Goal: Task Accomplishment & Management: Use online tool/utility

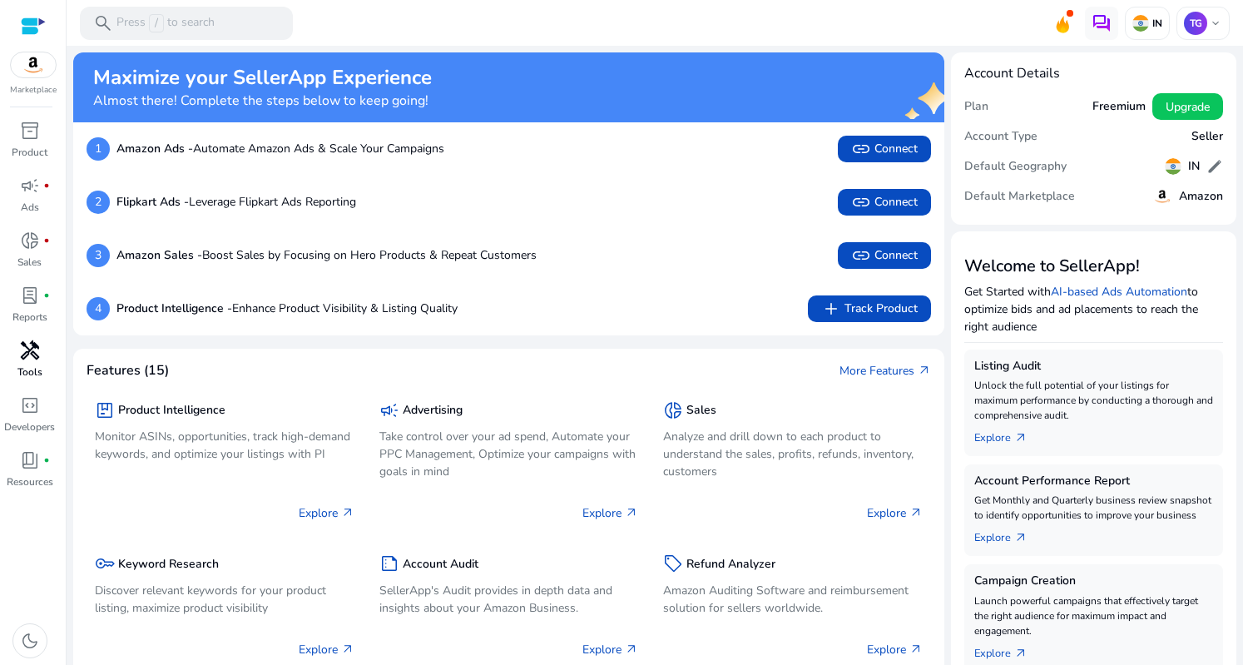
click at [25, 346] on span "handyman" at bounding box center [30, 350] width 20 height 20
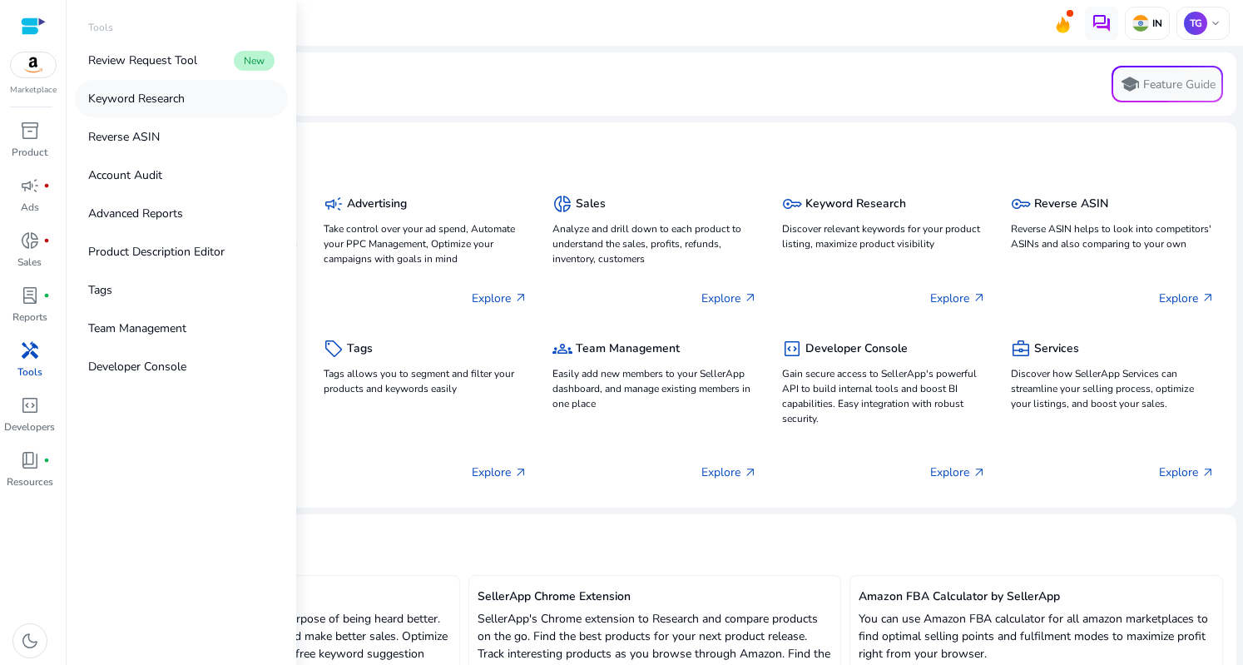
click at [170, 97] on p "Keyword Research" at bounding box center [136, 98] width 96 height 17
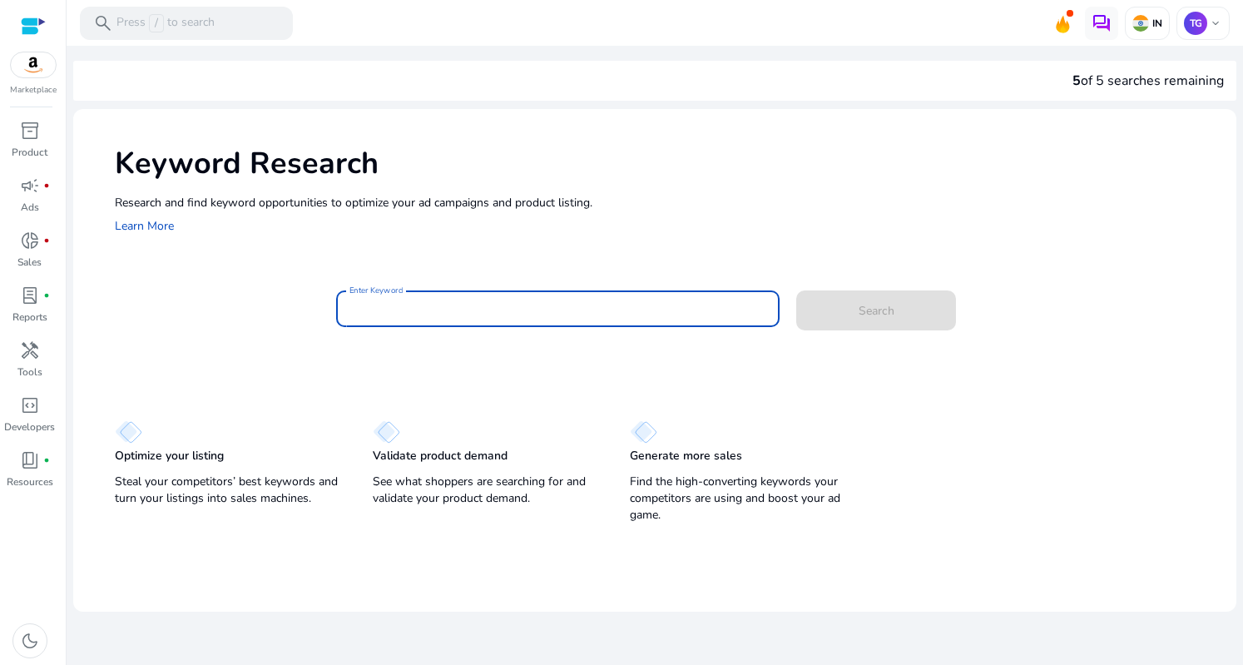
click at [383, 315] on input "Enter Keyword" at bounding box center [557, 308] width 417 height 18
click at [378, 307] on input "**********" at bounding box center [557, 308] width 417 height 18
click at [848, 316] on span at bounding box center [876, 310] width 160 height 40
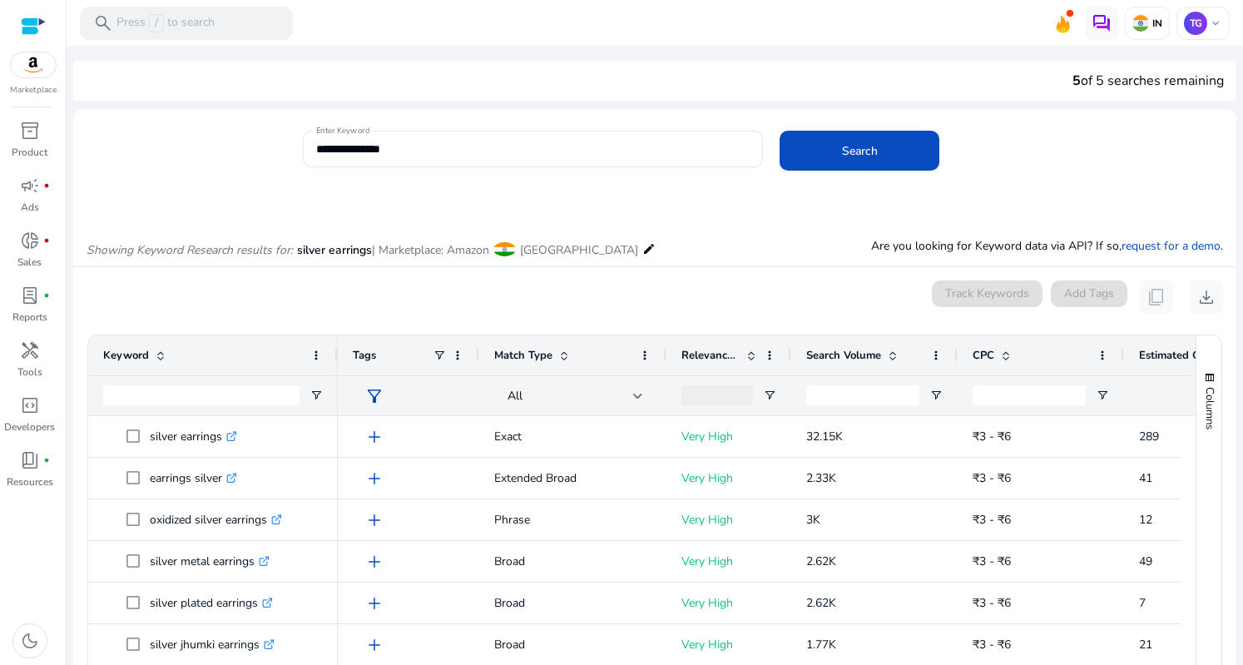
click at [200, 195] on mat-card "**********" at bounding box center [654, 157] width 1163 height 81
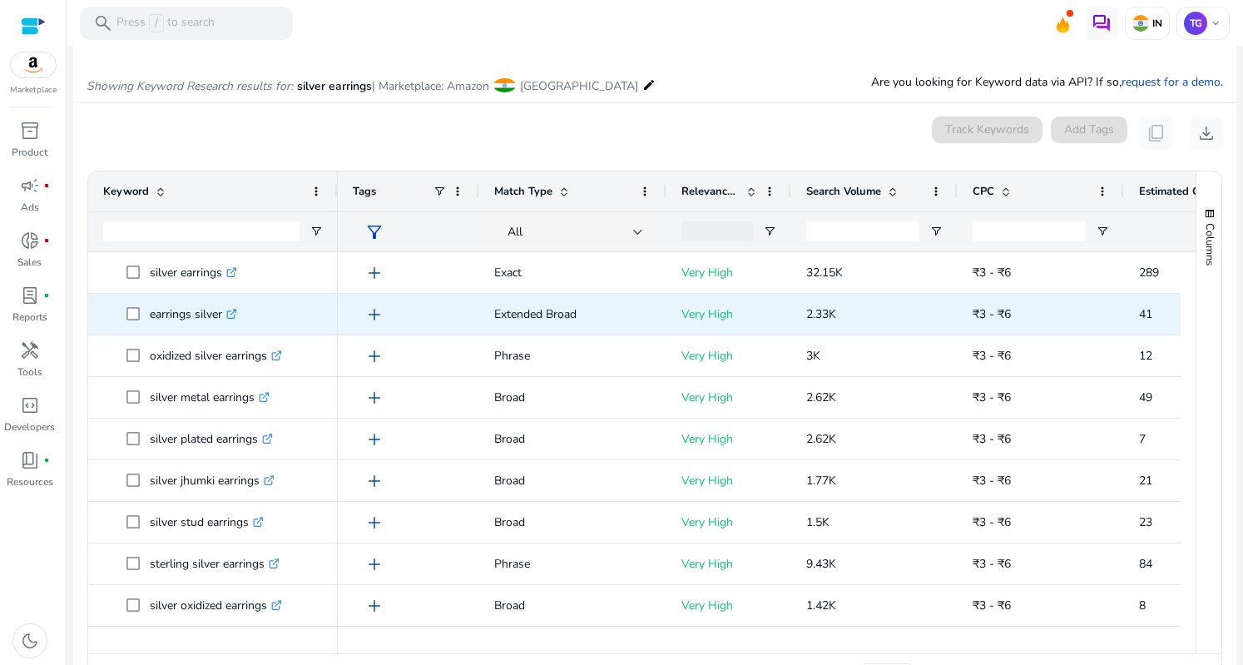
scroll to position [166, 0]
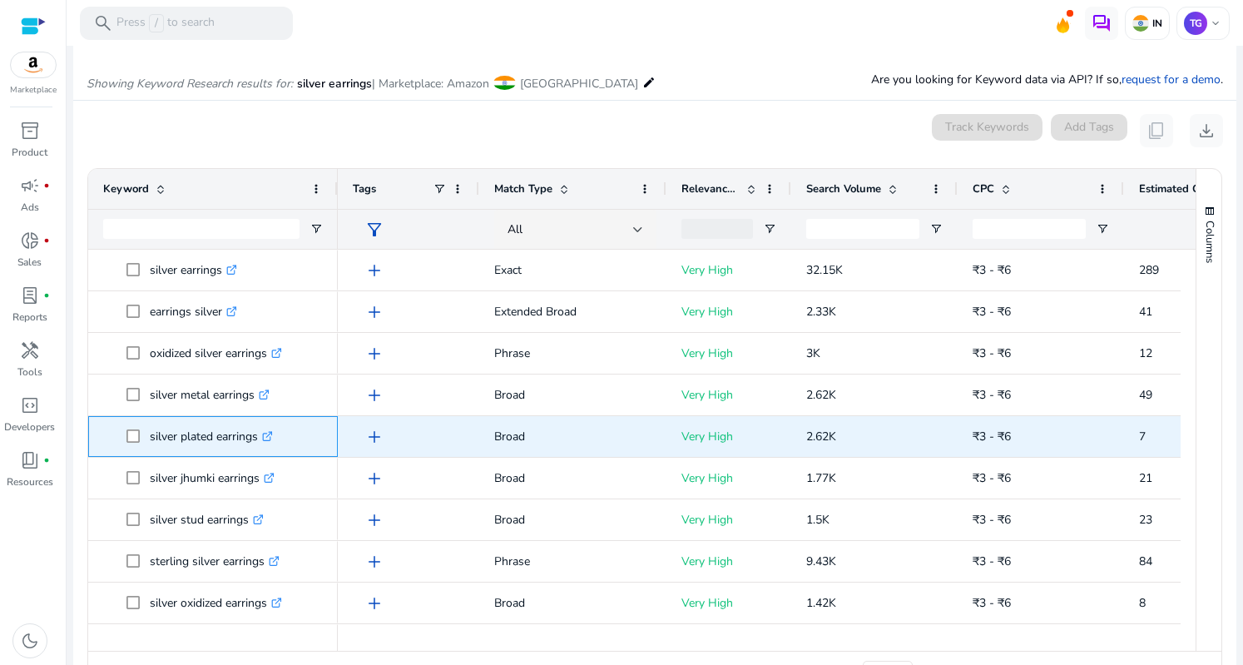
copy span "silver plated earrings"
drag, startPoint x: 143, startPoint y: 442, endPoint x: 273, endPoint y: 447, distance: 129.8
click at [273, 447] on span "silver plated earrings .st0{fill:#2c8af8}" at bounding box center [224, 436] width 196 height 34
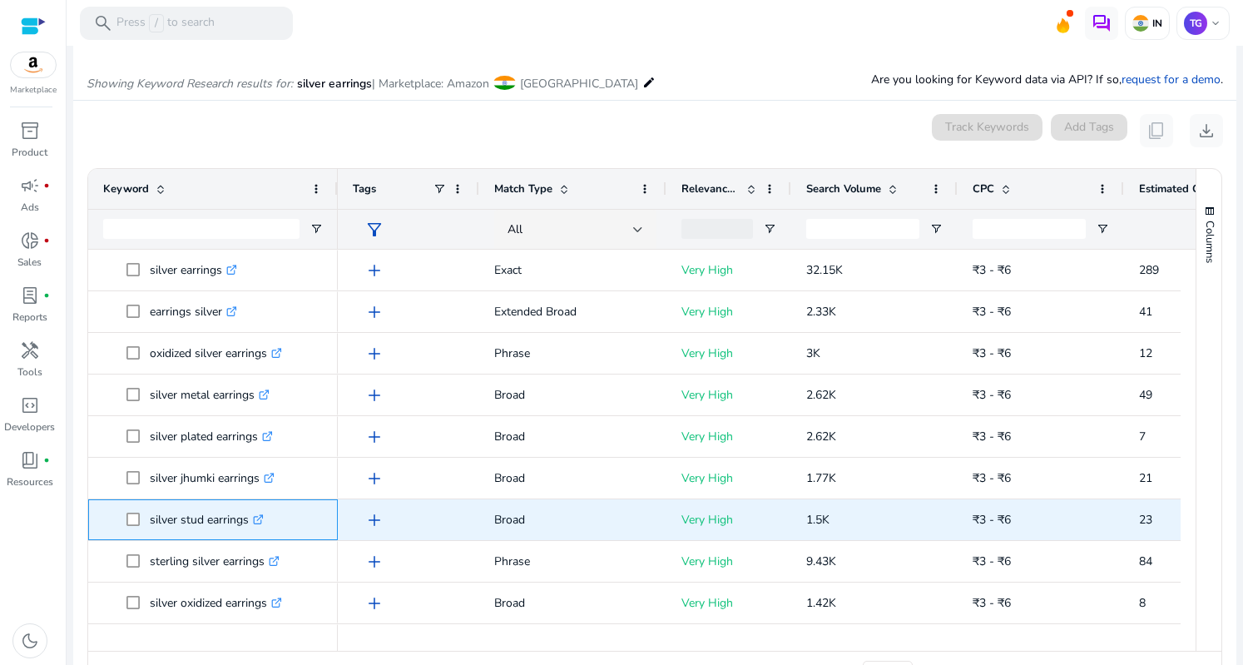
copy span "silver stud earrings"
drag, startPoint x: 147, startPoint y: 522, endPoint x: 251, endPoint y: 531, distance: 104.4
click at [251, 531] on span "silver stud earrings .st0{fill:#2c8af8}" at bounding box center [224, 519] width 196 height 34
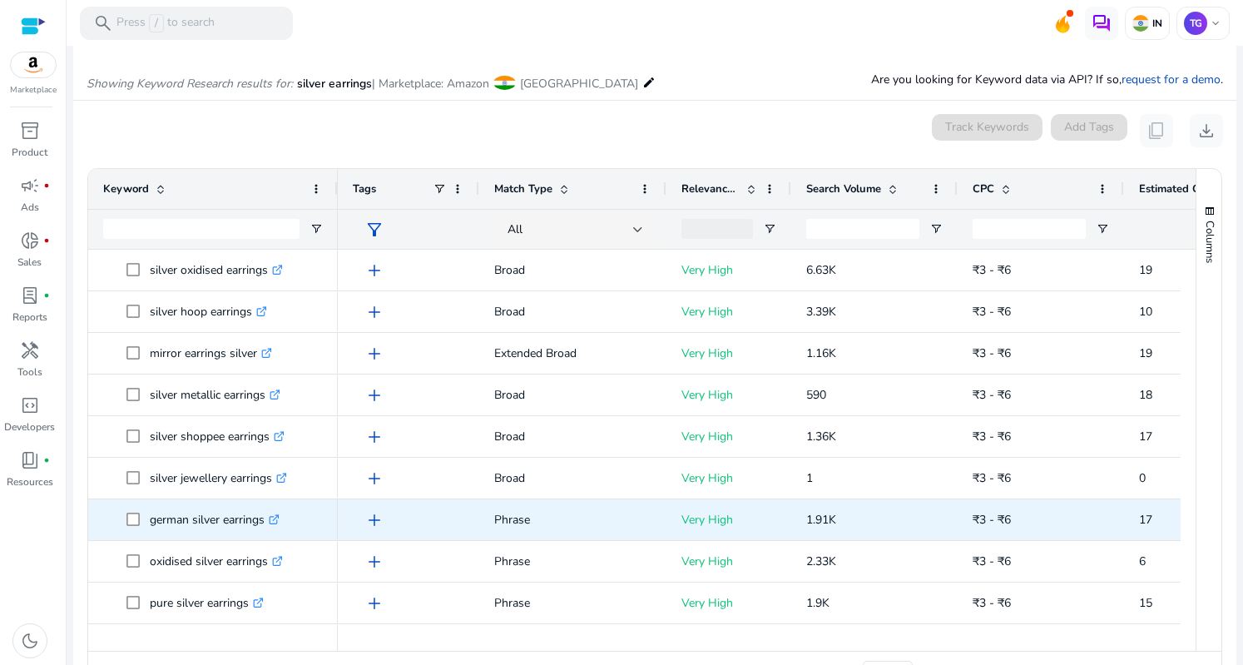
scroll to position [582, 0]
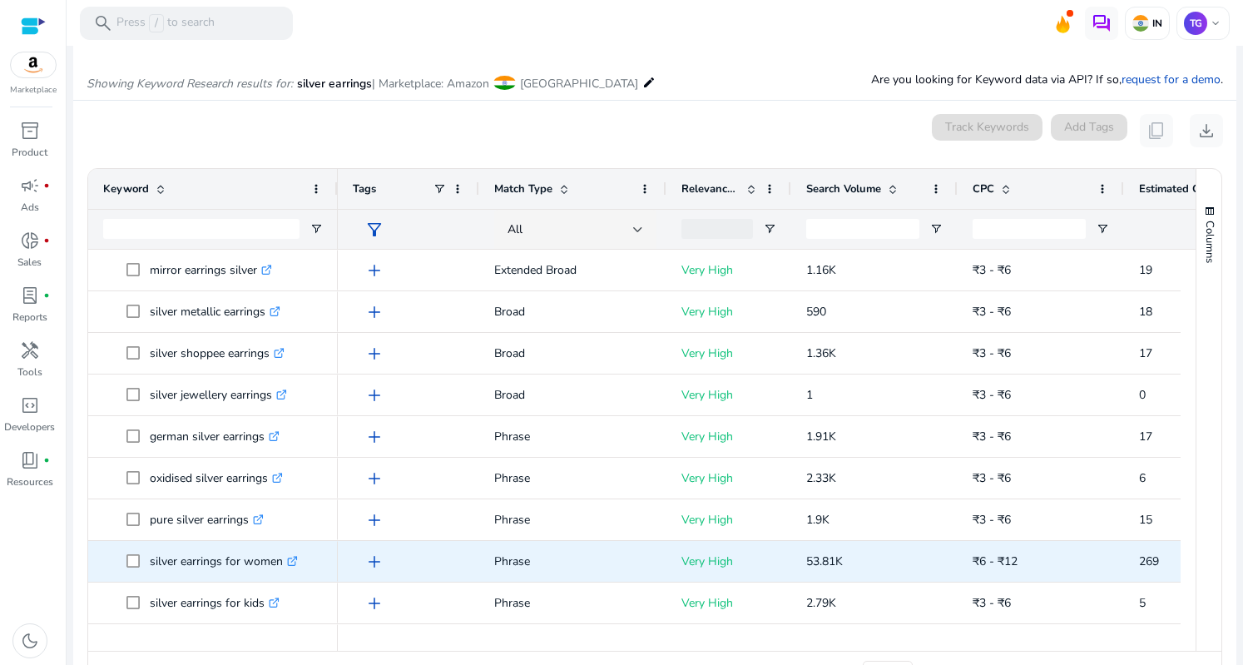
drag, startPoint x: 289, startPoint y: 561, endPoint x: 291, endPoint y: 574, distance: 12.6
click at [290, 561] on icon ".st0{fill:#2c8af8}" at bounding box center [292, 561] width 11 height 11
copy span "silver earrings for women"
drag, startPoint x: 148, startPoint y: 565, endPoint x: 279, endPoint y: 561, distance: 130.6
click at [279, 561] on span "silver earrings for women .st0{fill:#2c8af8}" at bounding box center [224, 561] width 196 height 34
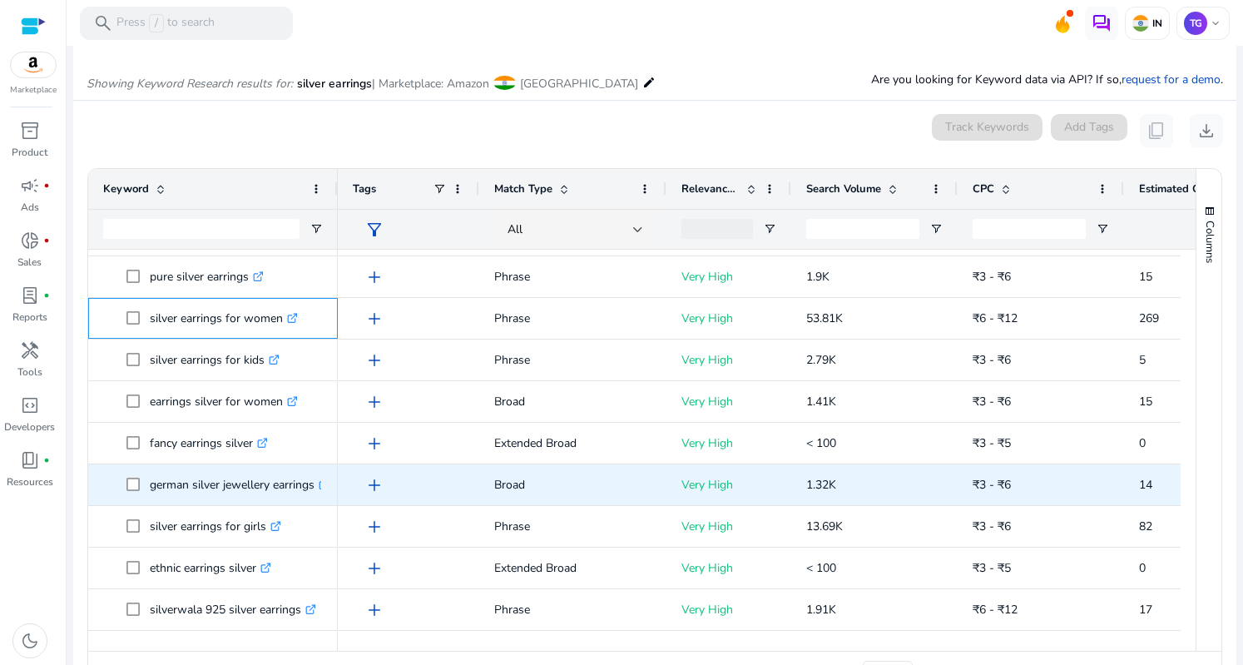
scroll to position [832, 0]
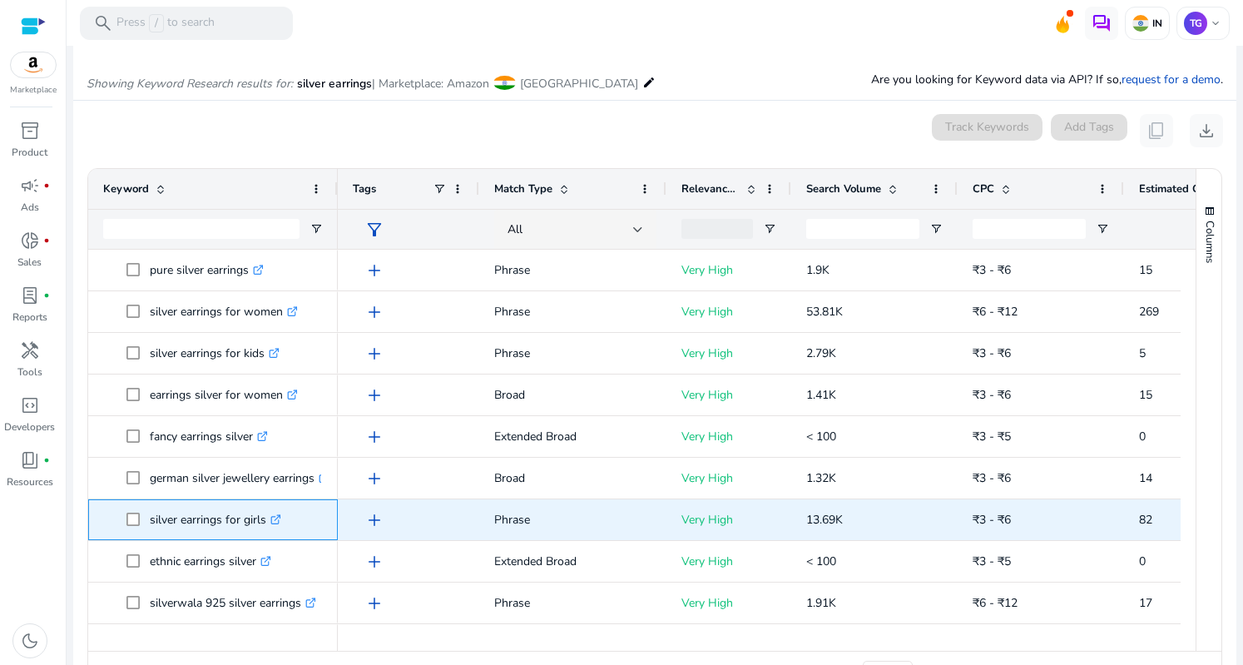
copy span "silver earrings for girls"
drag, startPoint x: 145, startPoint y: 517, endPoint x: 276, endPoint y: 514, distance: 131.4
click at [276, 514] on span "silver earrings for girls .st0{fill:#2c8af8}" at bounding box center [224, 519] width 196 height 34
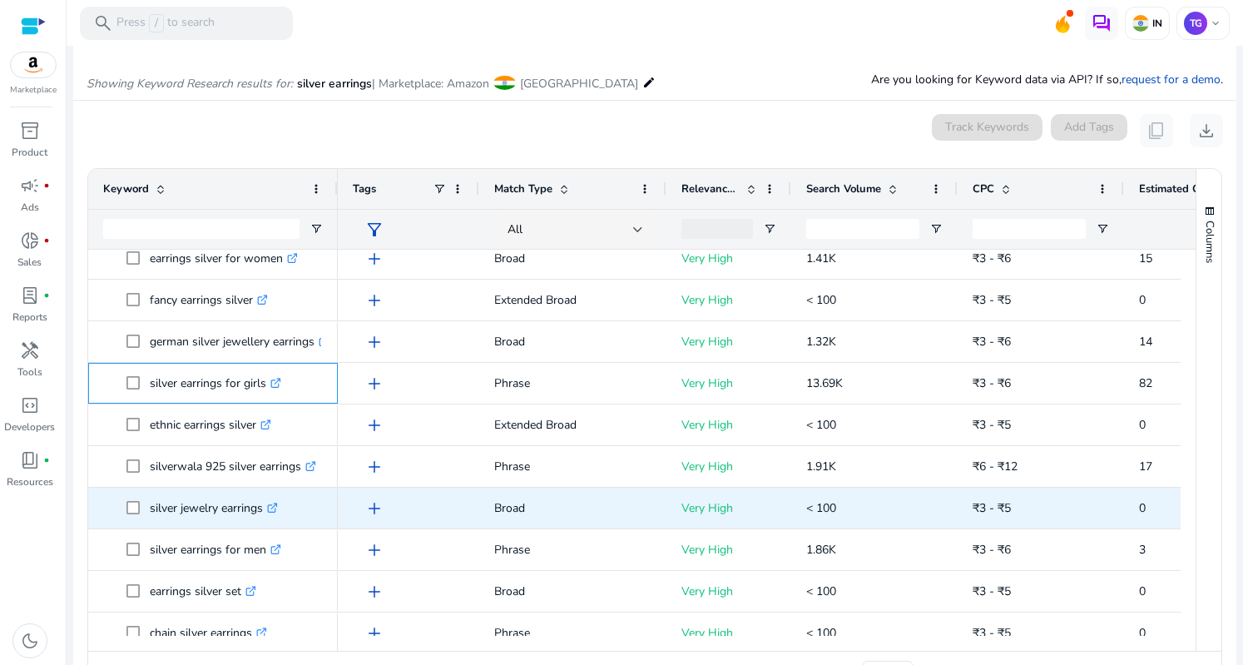
scroll to position [0, 0]
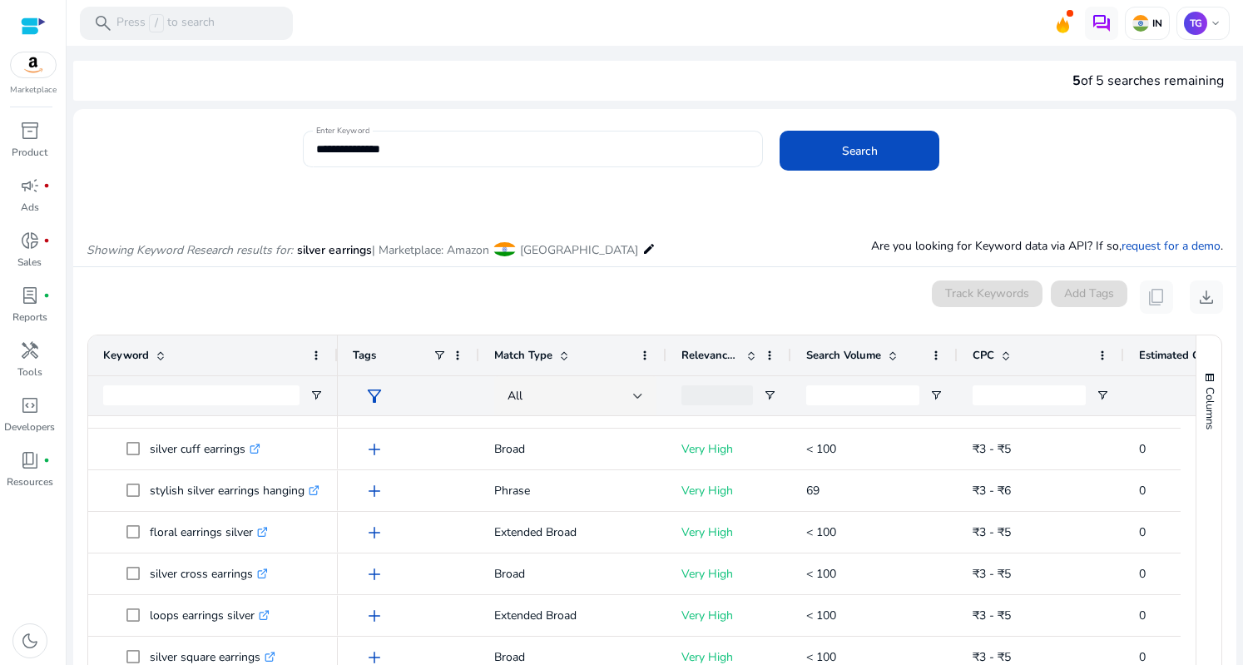
click at [344, 152] on input "**********" at bounding box center [532, 149] width 433 height 18
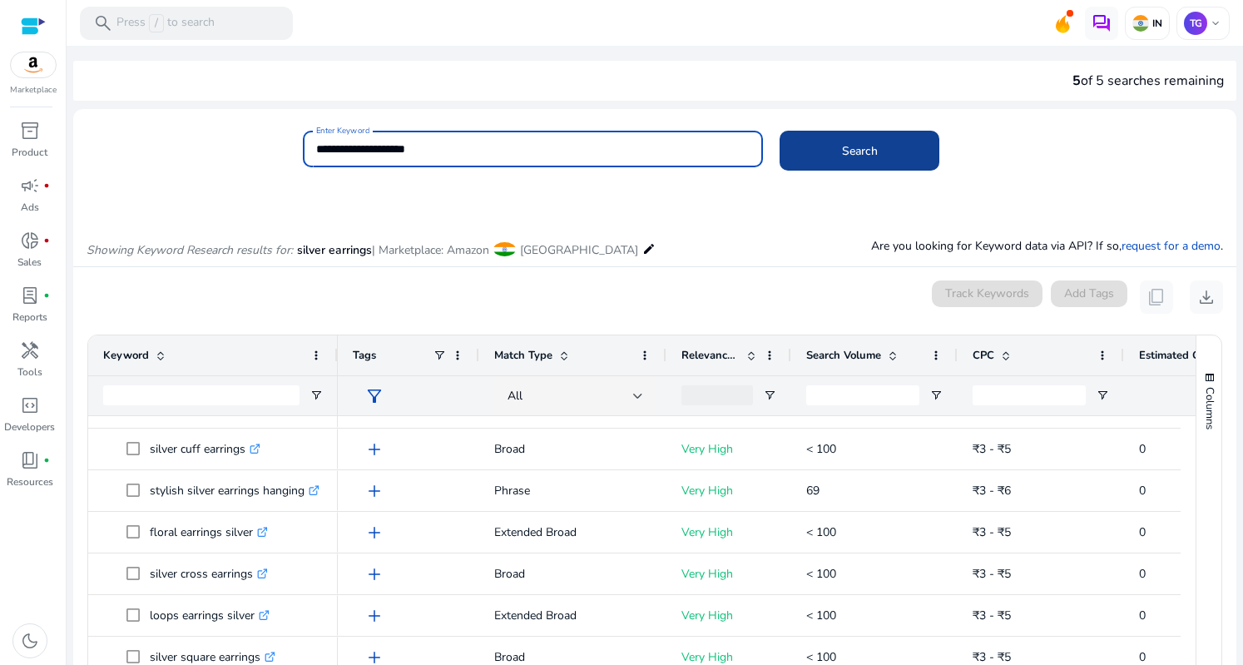
type input "**********"
click at [820, 147] on span at bounding box center [859, 151] width 160 height 40
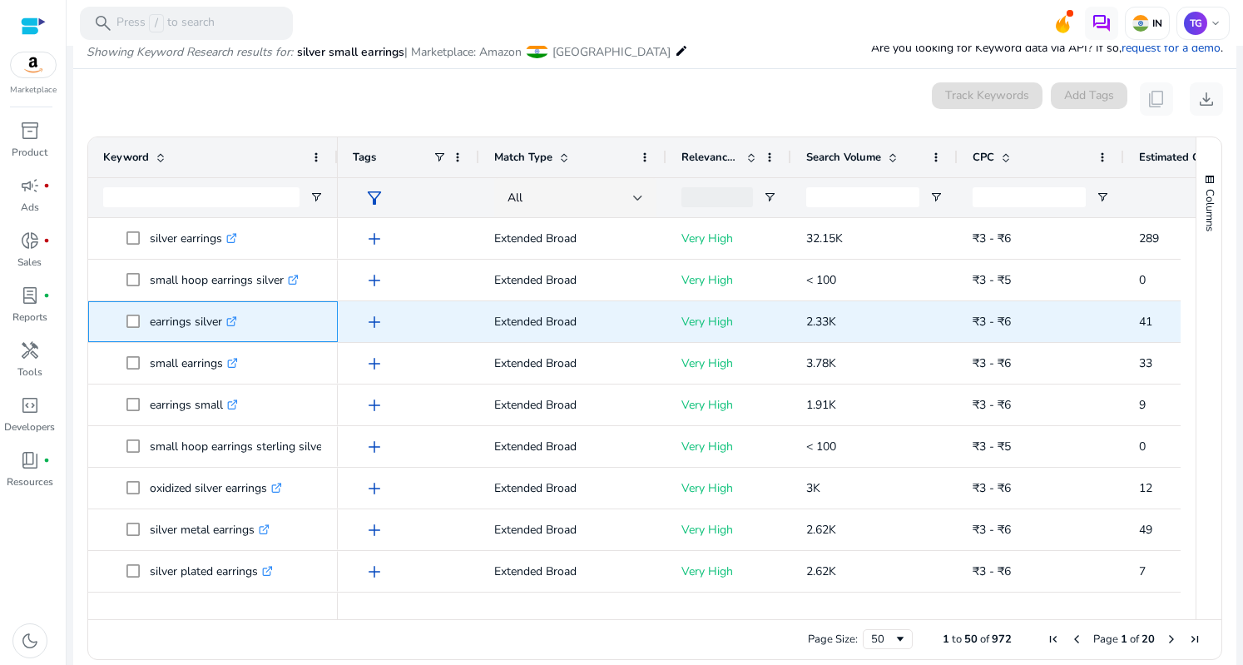
drag, startPoint x: 143, startPoint y: 328, endPoint x: 226, endPoint y: 330, distance: 83.2
click at [226, 330] on span "earrings silver .st0{fill:#2c8af8}" at bounding box center [224, 321] width 196 height 34
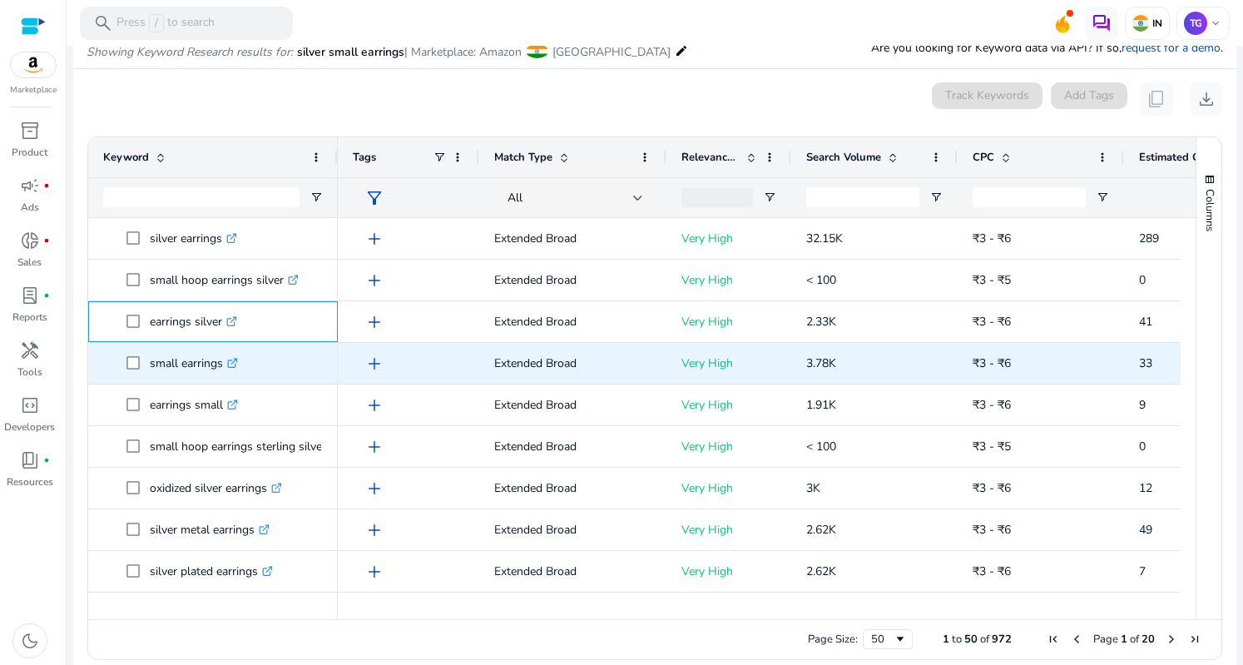
copy span "earrings silver"
